Goal: Task Accomplishment & Management: Use online tool/utility

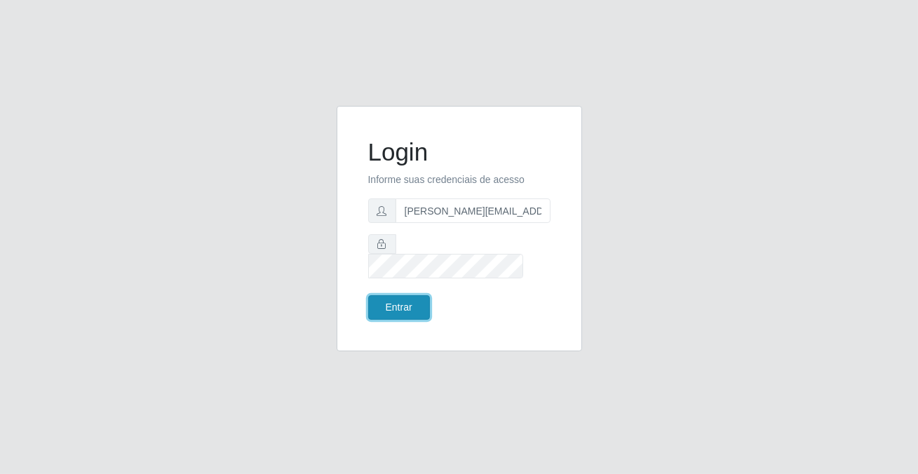
click at [408, 295] on button "Entrar" at bounding box center [399, 307] width 62 height 25
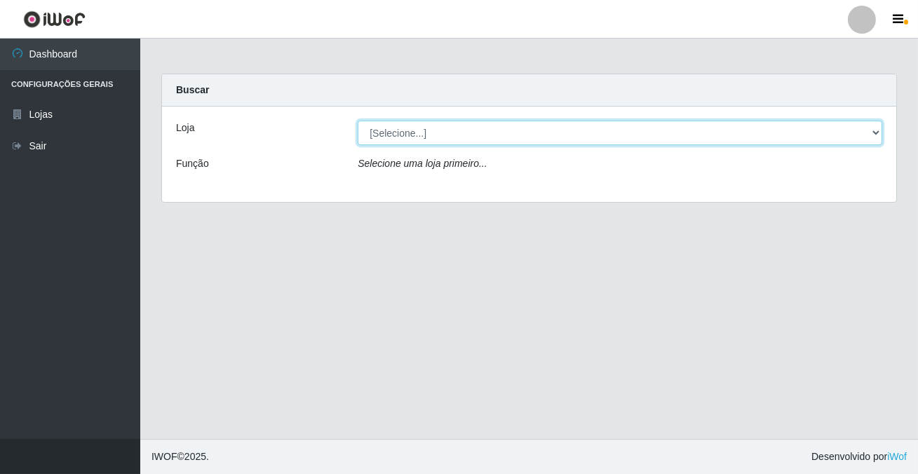
click at [438, 131] on select "[Selecione...] Rede Potiguar 2 - Macaíba" at bounding box center [620, 133] width 525 height 25
select select "101"
click at [358, 121] on select "[Selecione...] Rede Potiguar 2 - Macaíba" at bounding box center [620, 133] width 525 height 25
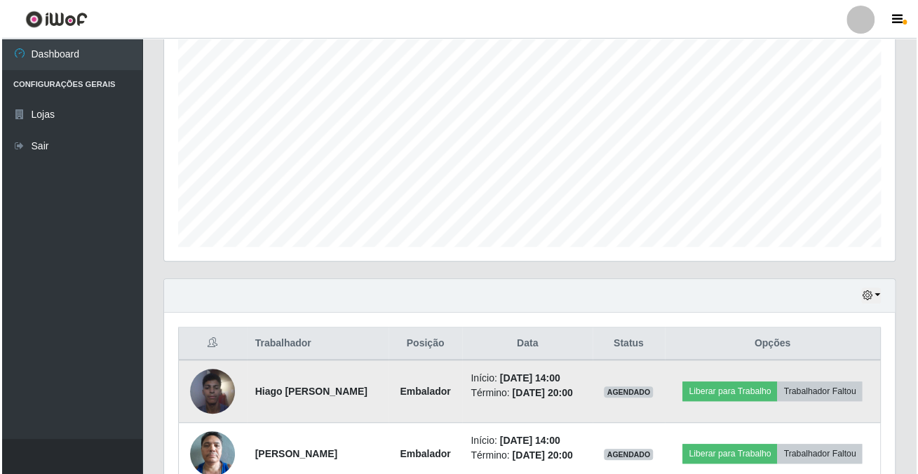
scroll to position [330, 0]
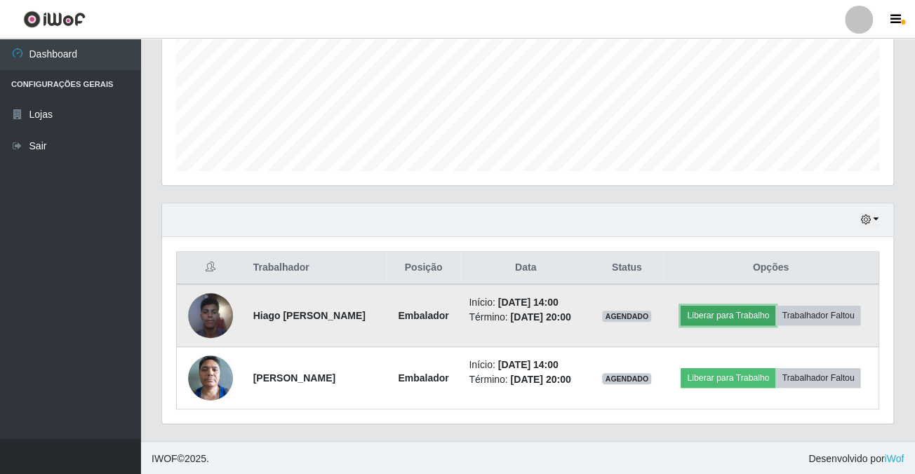
click at [744, 318] on button "Liberar para Trabalho" at bounding box center [727, 316] width 95 height 20
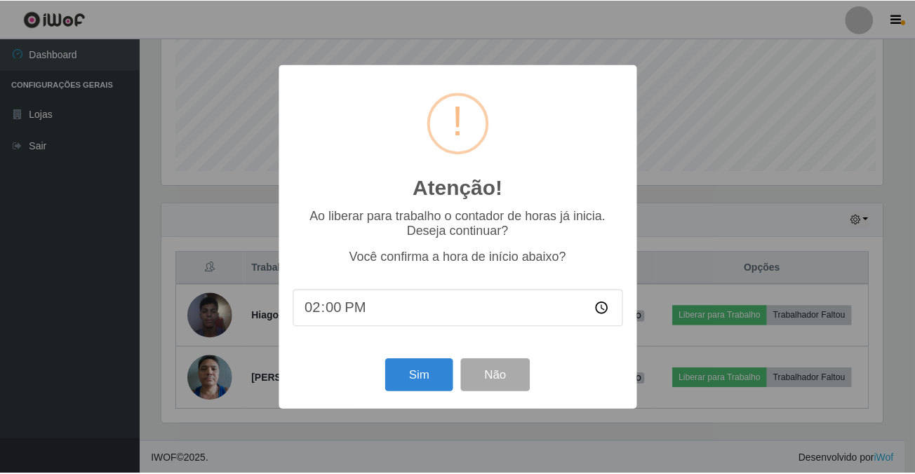
scroll to position [291, 723]
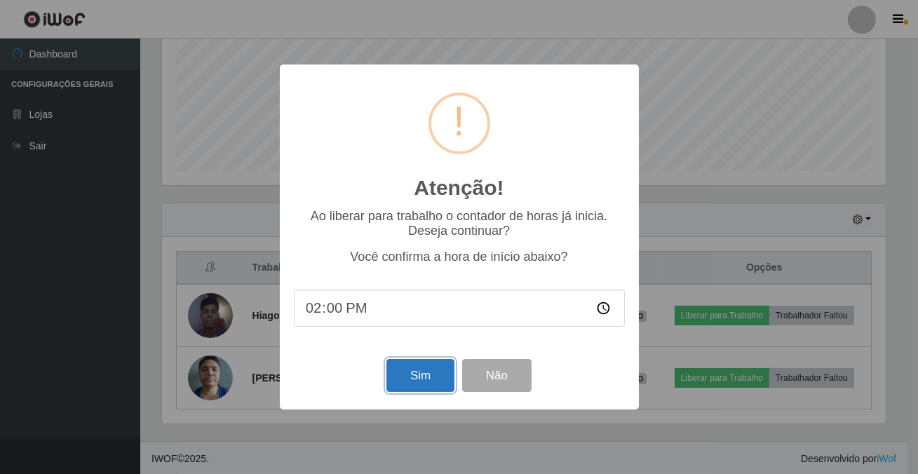
click at [436, 378] on button "Sim" at bounding box center [421, 375] width 68 height 33
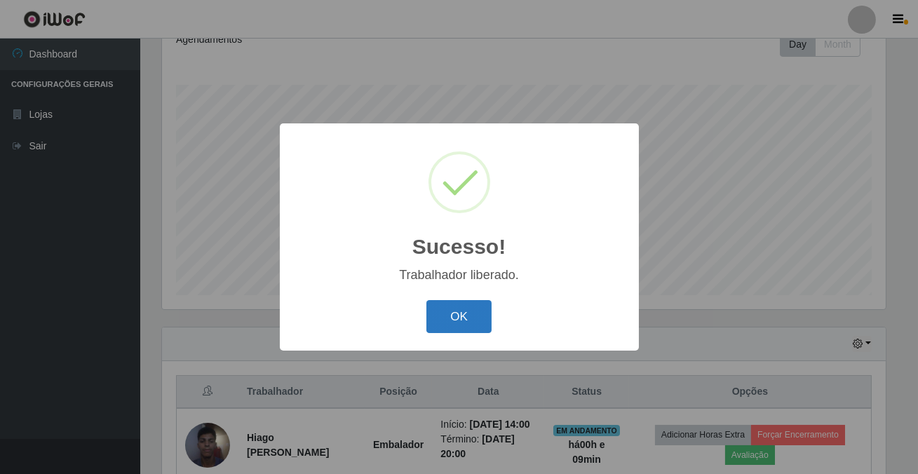
click at [448, 318] on button "OK" at bounding box center [458, 316] width 65 height 33
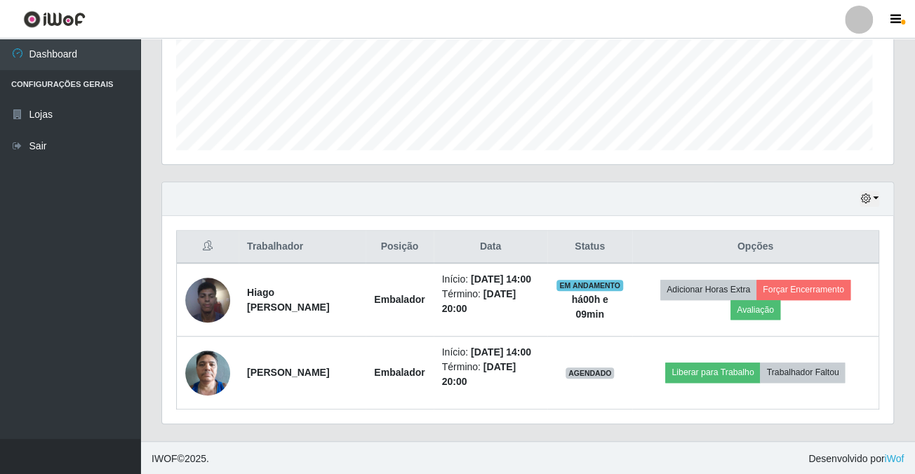
scroll to position [291, 730]
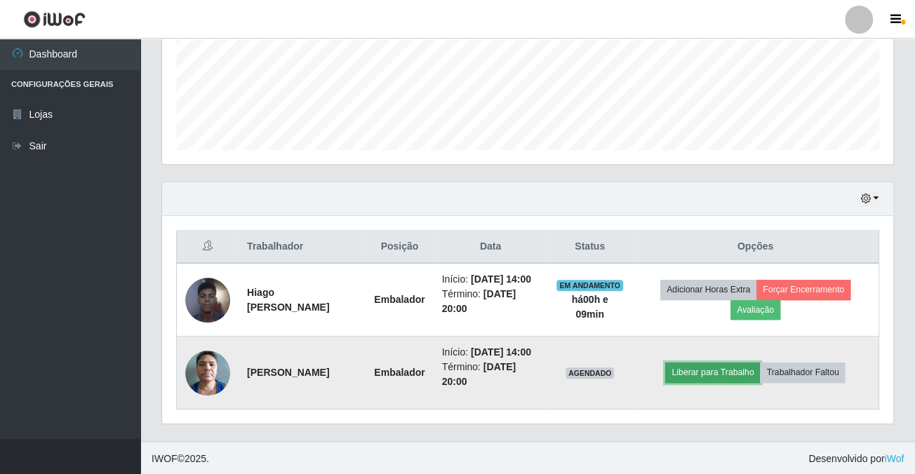
click at [709, 370] on button "Liberar para Trabalho" at bounding box center [712, 373] width 95 height 20
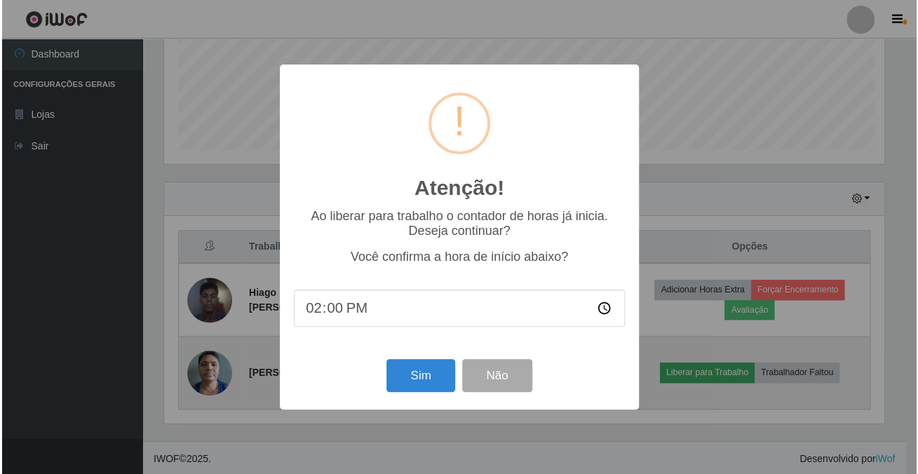
scroll to position [291, 723]
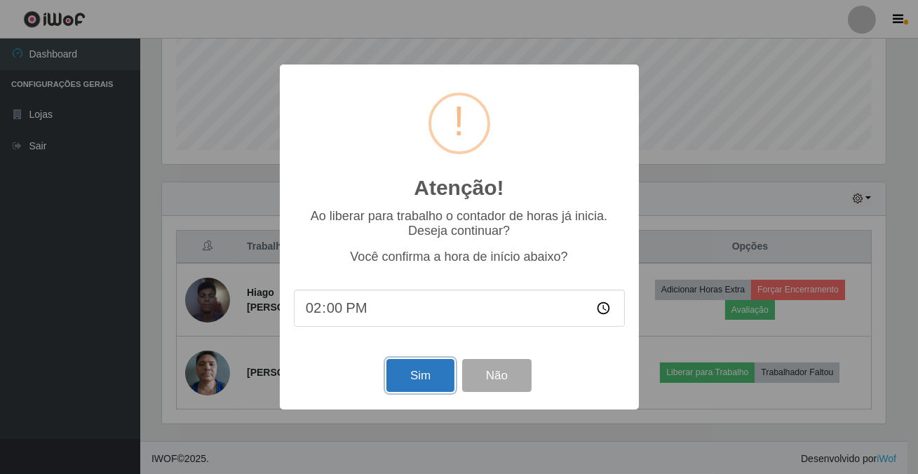
click at [428, 375] on button "Sim" at bounding box center [421, 375] width 68 height 33
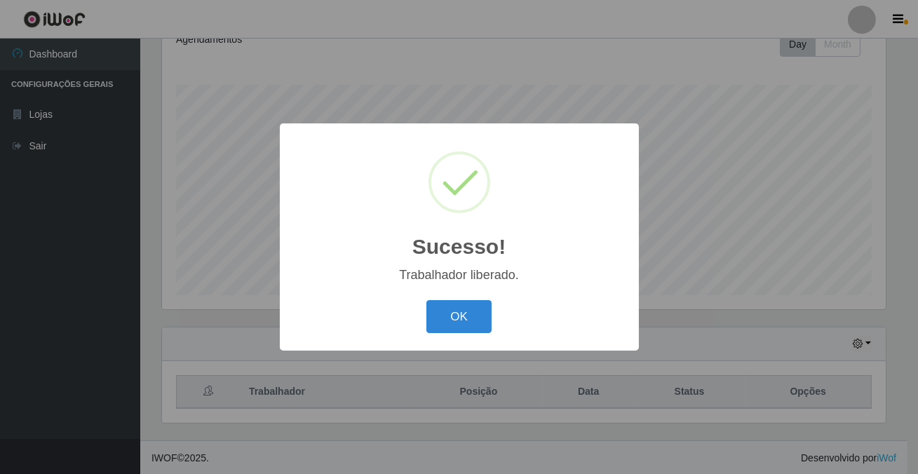
scroll to position [701167, 700734]
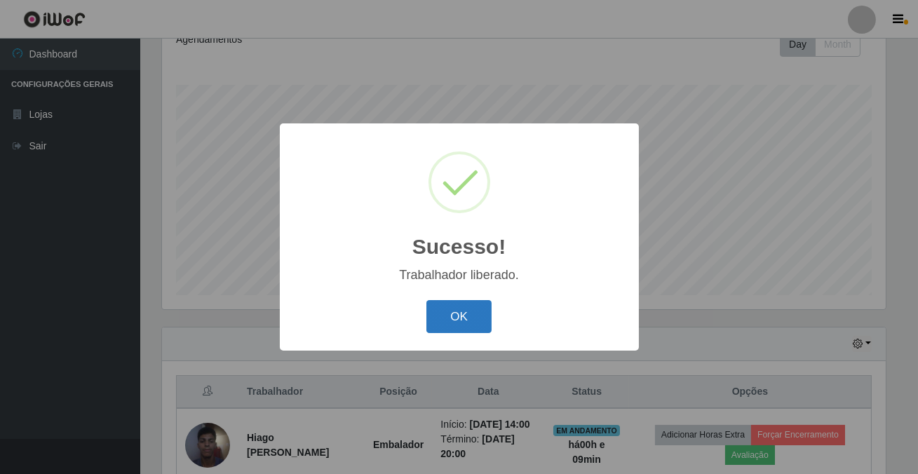
click at [452, 314] on button "OK" at bounding box center [458, 316] width 65 height 33
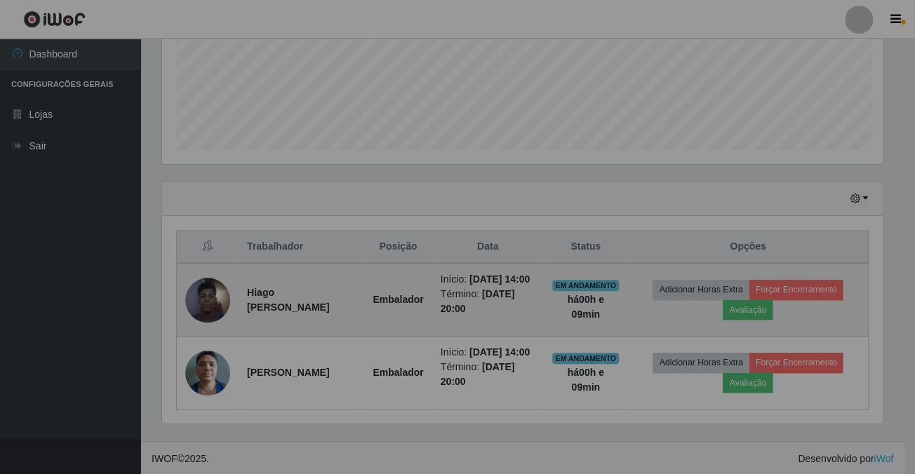
scroll to position [291, 730]
